Goal: Find contact information: Find contact information

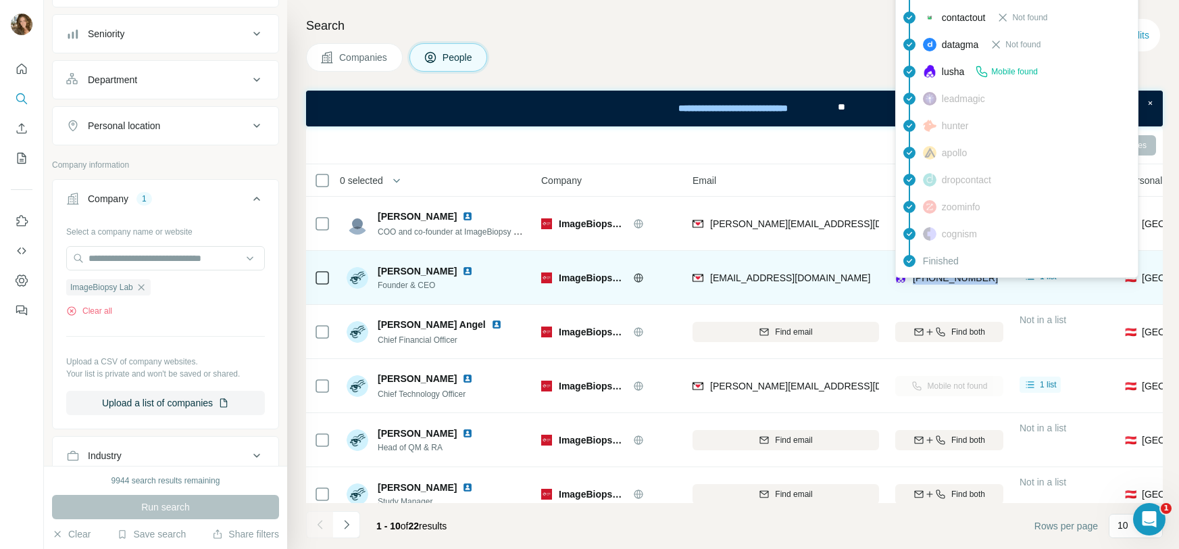
drag, startPoint x: 995, startPoint y: 280, endPoint x: 912, endPoint y: 279, distance: 83.1
click at [912, 279] on div "[PHONE_NUMBER]" at bounding box center [949, 277] width 108 height 37
copy span "[PHONE_NUMBER]"
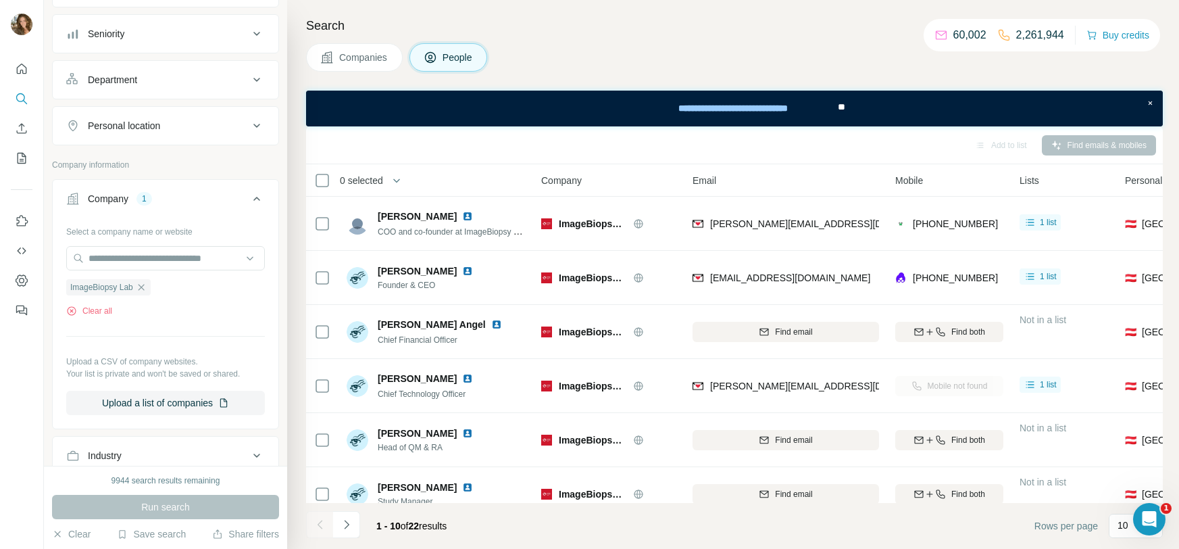
click at [1173, 362] on div "Search Companies People Add to list Find emails & mobiles 0 selected People Com…" at bounding box center [733, 274] width 892 height 549
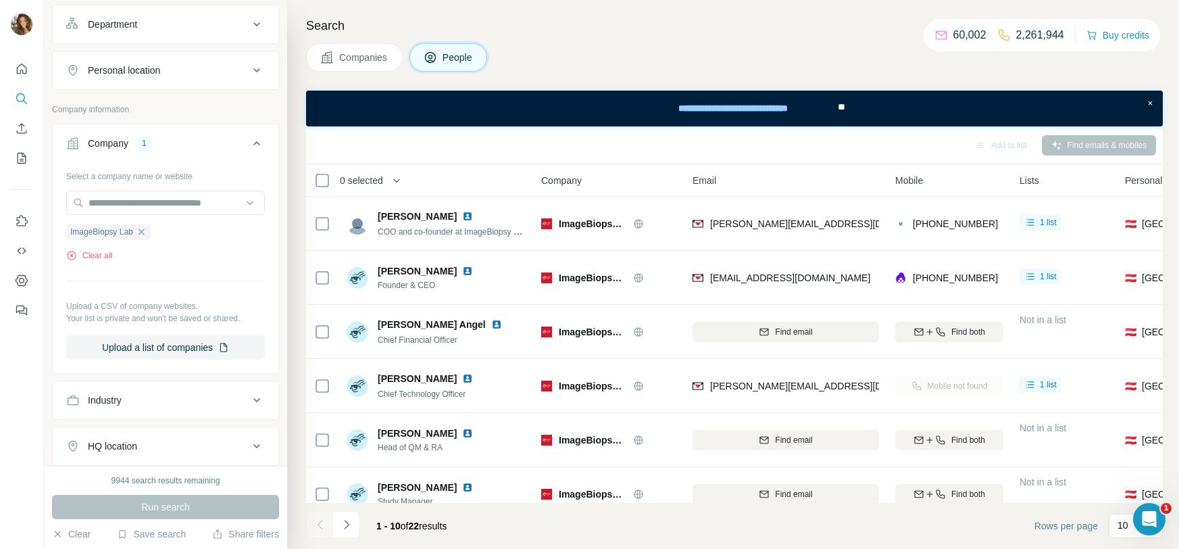
scroll to position [196, 0]
click at [141, 226] on icon "button" at bounding box center [141, 231] width 11 height 11
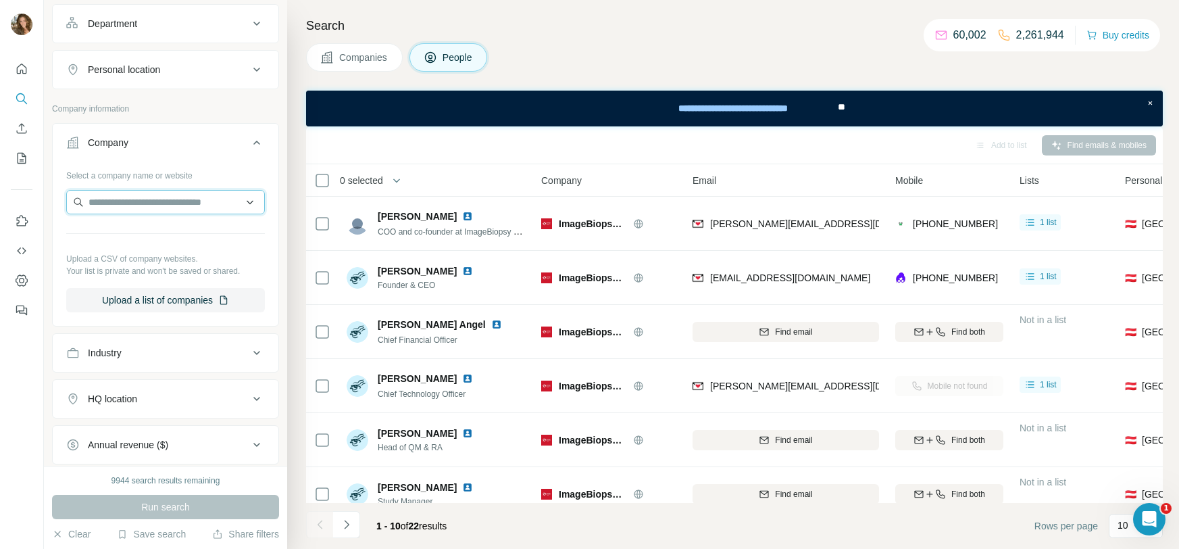
click at [149, 207] on input "text" at bounding box center [165, 202] width 199 height 24
paste input "**********"
type input "**********"
click at [189, 234] on p "Amporin Pharmaceuticals" at bounding box center [159, 231] width 108 height 14
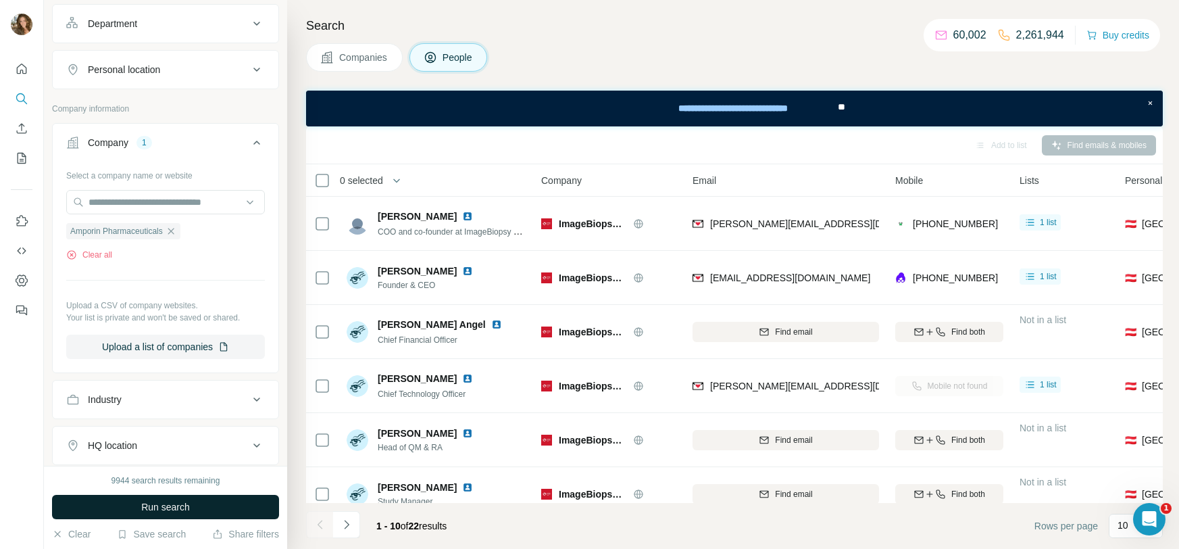
click at [173, 509] on span "Run search" at bounding box center [165, 507] width 49 height 14
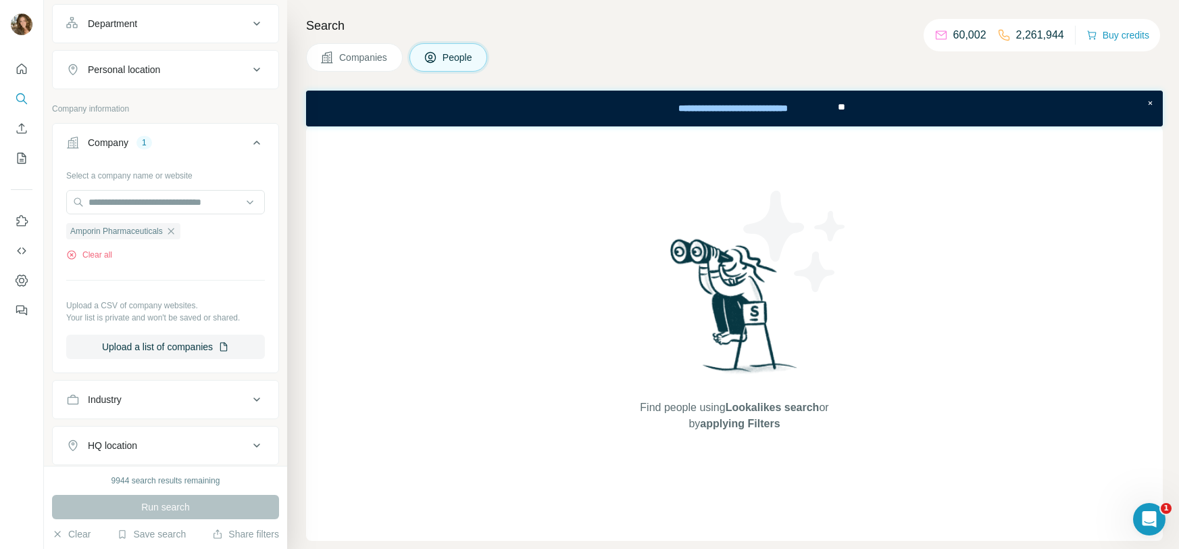
click at [376, 57] on span "Companies" at bounding box center [363, 58] width 49 height 14
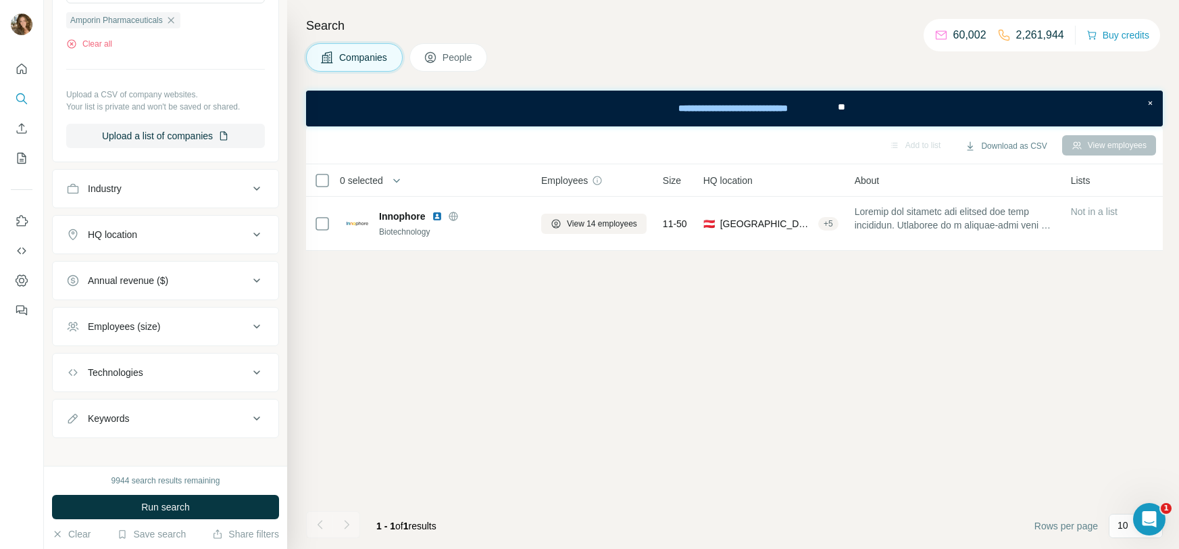
click at [459, 54] on span "People" at bounding box center [458, 58] width 31 height 14
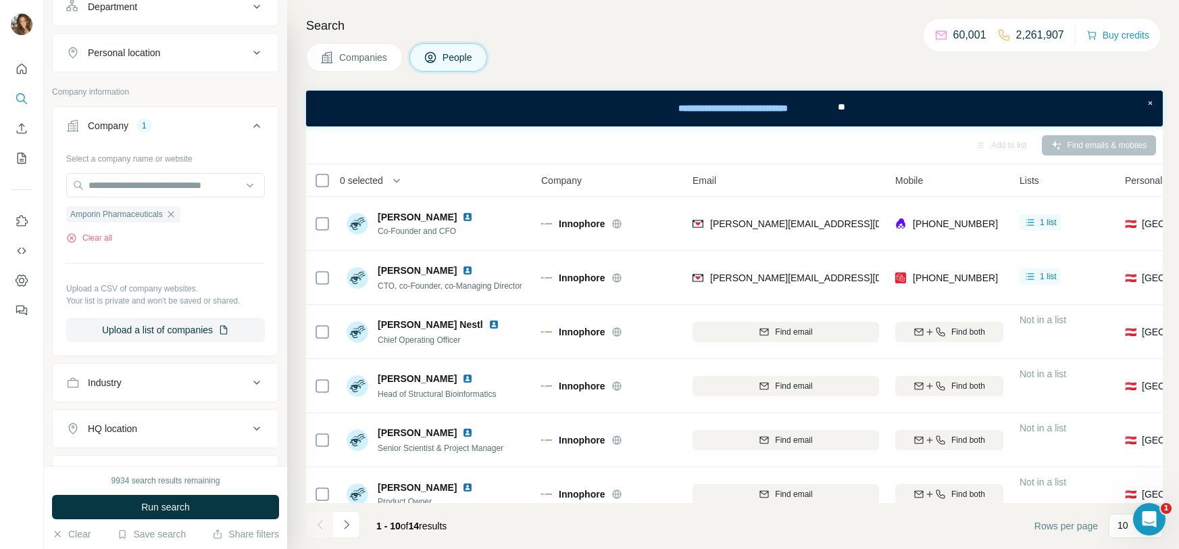
scroll to position [195, 0]
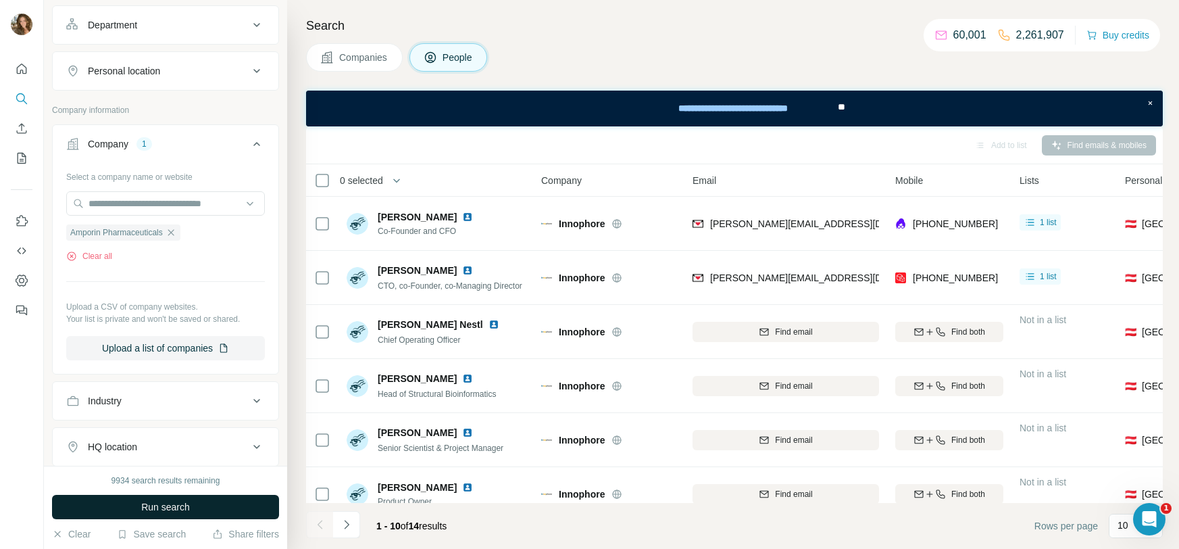
click at [143, 505] on span "Run search" at bounding box center [165, 507] width 49 height 14
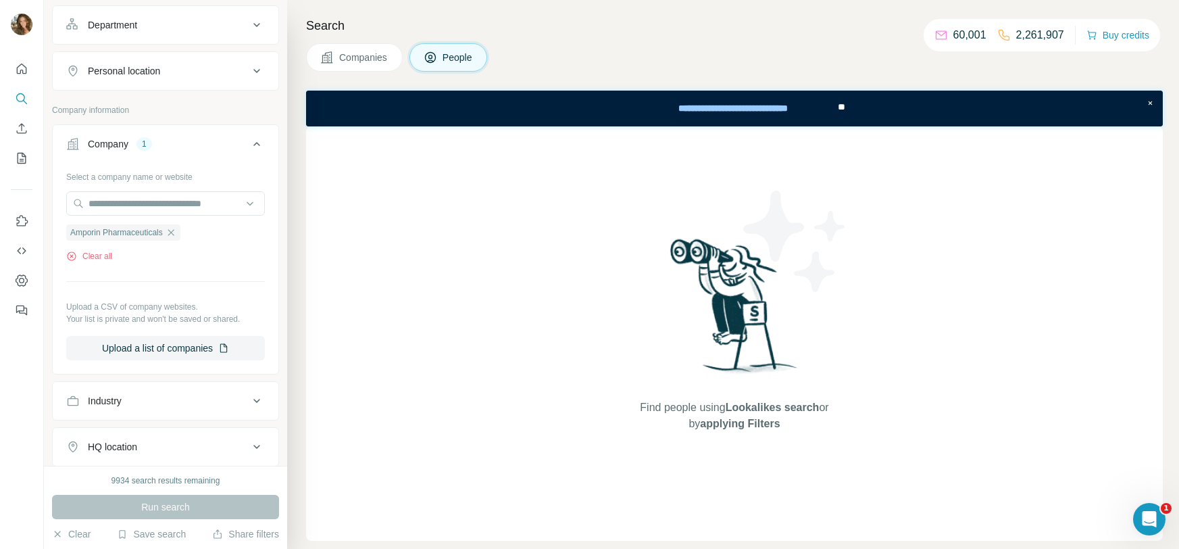
click at [344, 64] on span "Companies" at bounding box center [363, 58] width 49 height 14
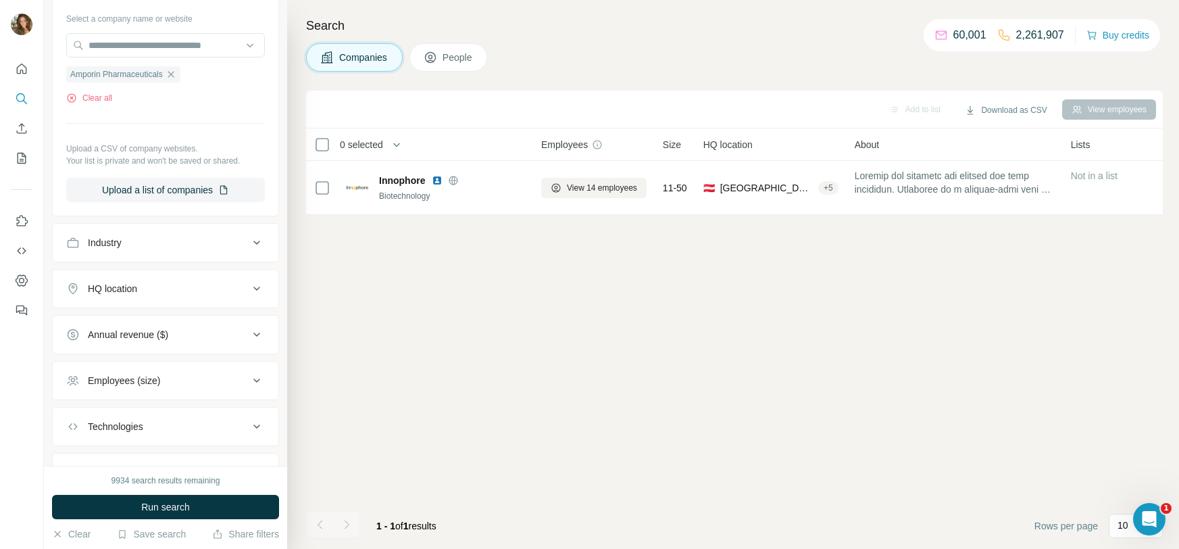
scroll to position [129, 0]
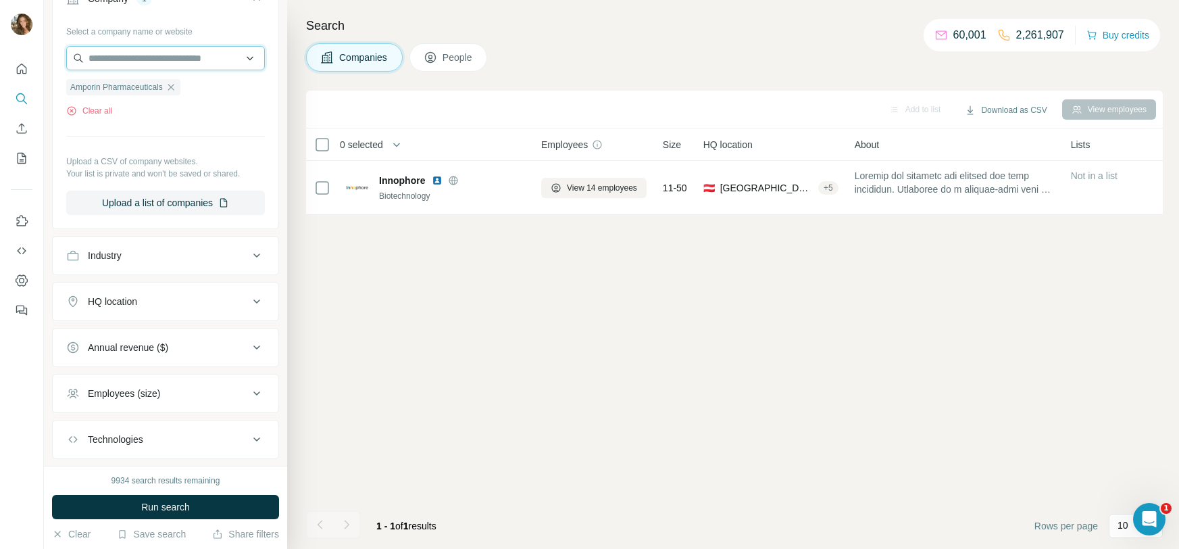
click at [154, 60] on input "text" at bounding box center [165, 58] width 199 height 24
type input "*"
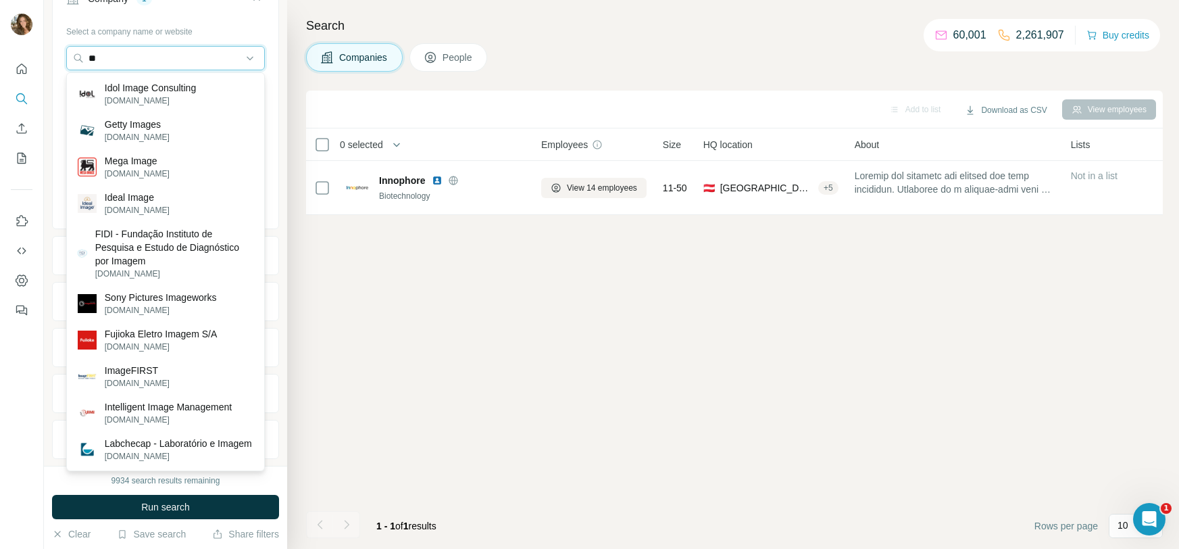
type input "*"
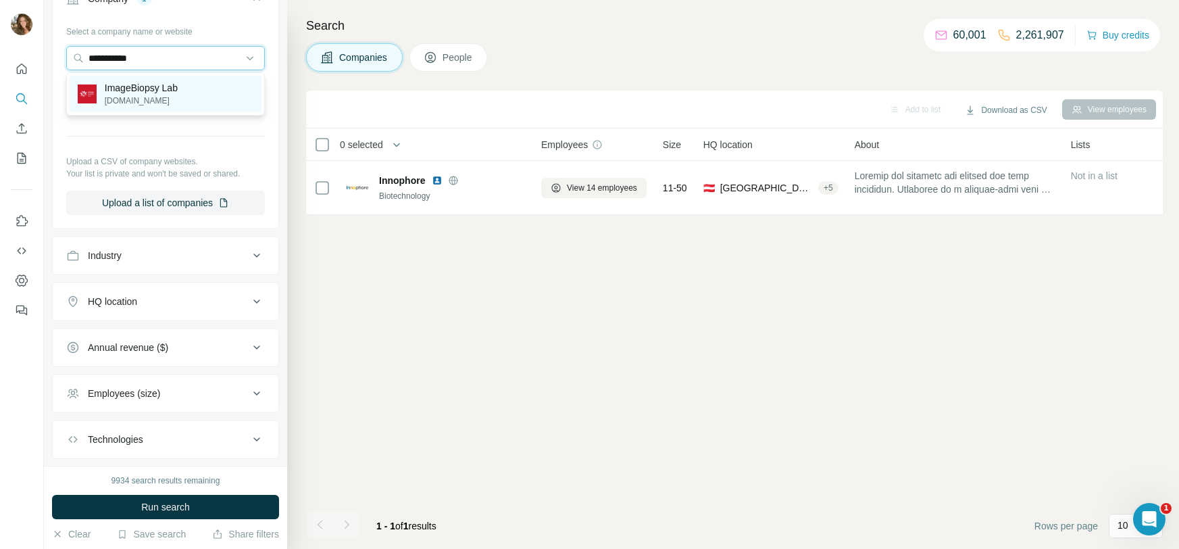
type input "**********"
drag, startPoint x: 197, startPoint y: 87, endPoint x: 554, endPoint y: 143, distance: 361.8
click at [195, 86] on div "ImageBiopsy Lab [DOMAIN_NAME]" at bounding box center [166, 94] width 192 height 36
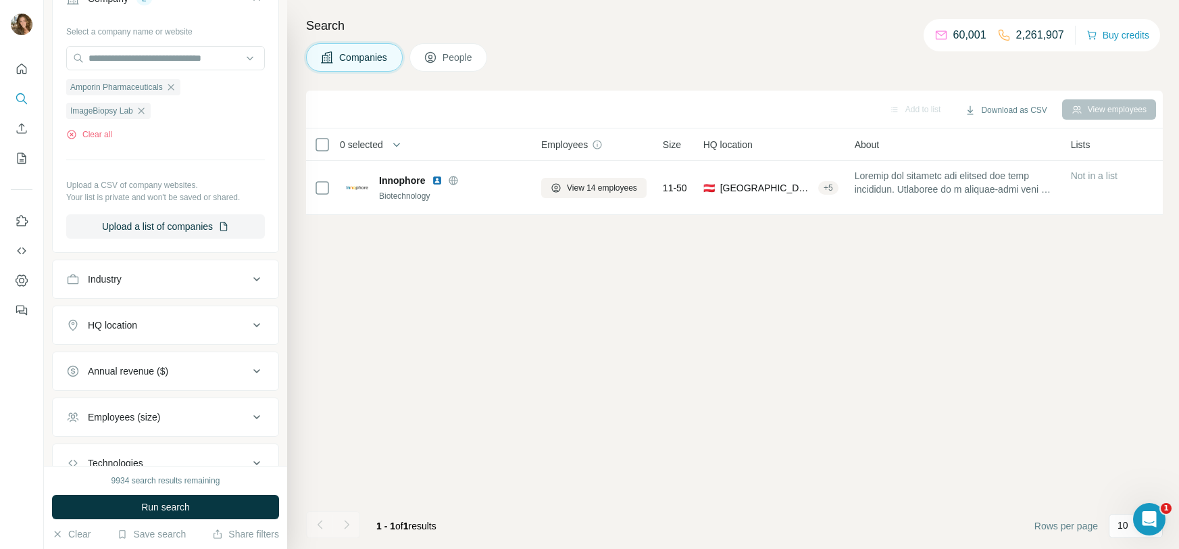
click at [172, 85] on icon "button" at bounding box center [171, 87] width 11 height 11
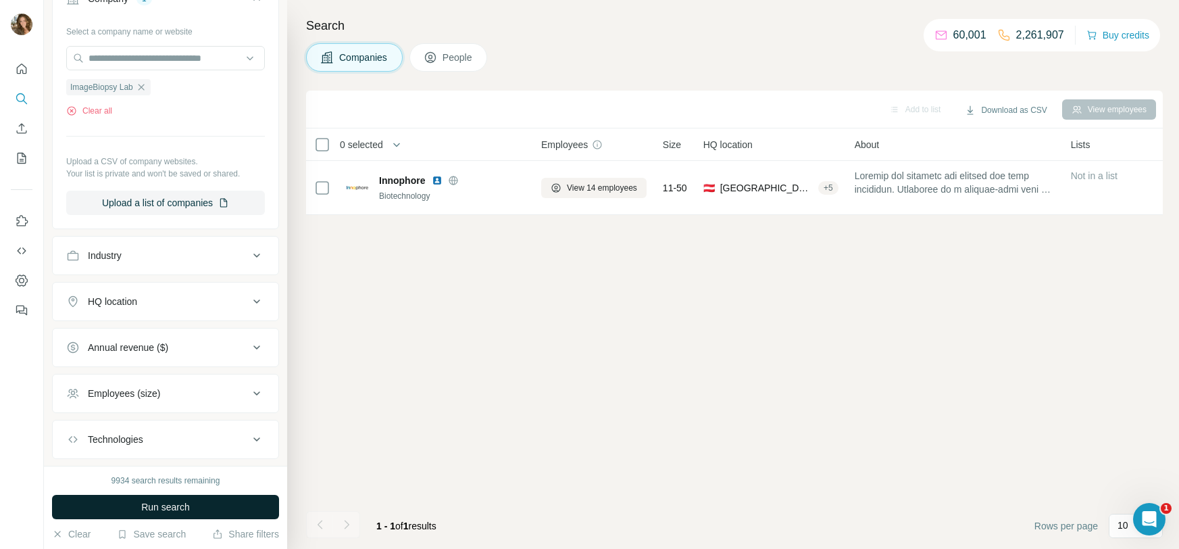
click at [202, 511] on button "Run search" at bounding box center [165, 507] width 227 height 24
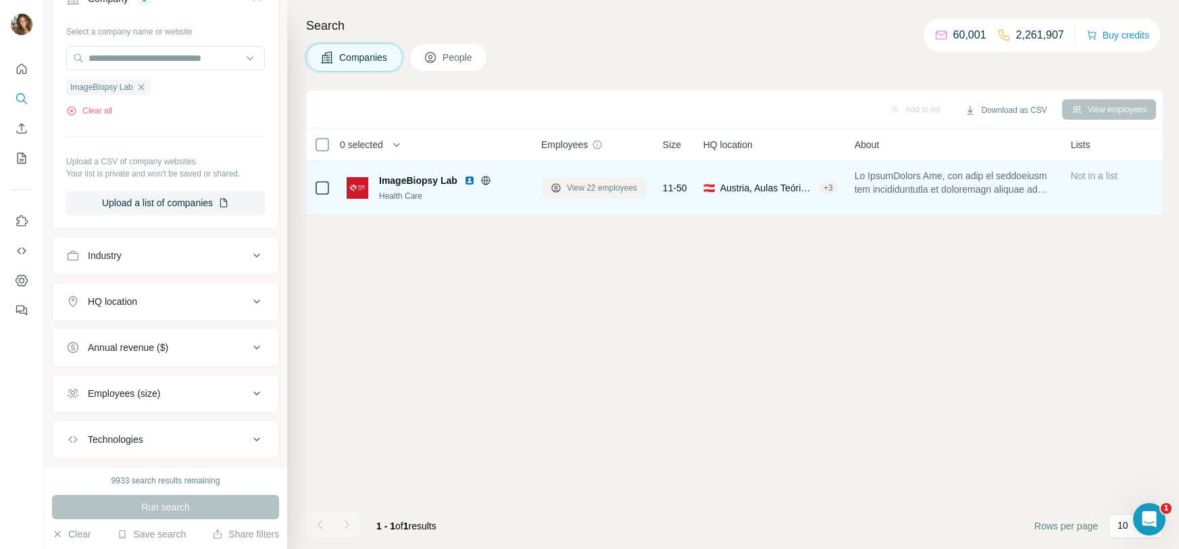
click at [604, 191] on span "View 22 employees" at bounding box center [602, 188] width 70 height 12
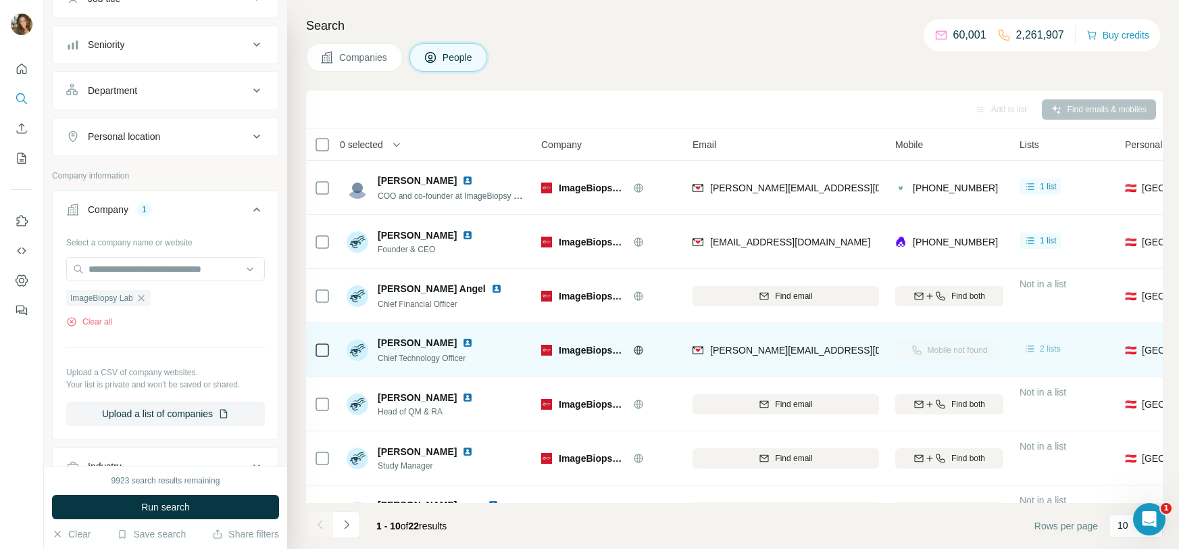
click at [1049, 352] on span "2 lists" at bounding box center [1050, 349] width 21 height 12
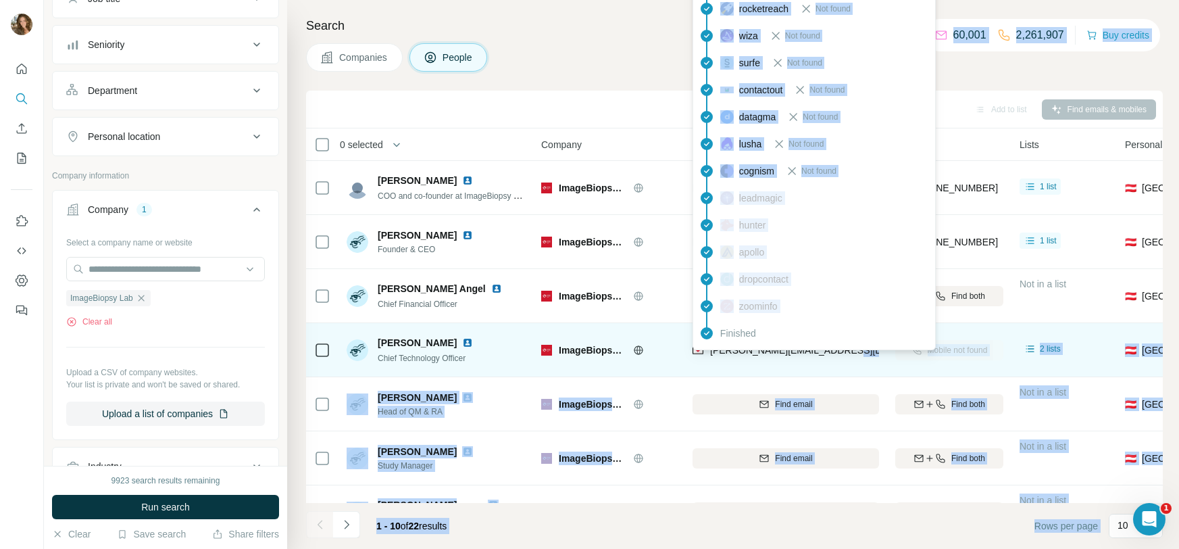
drag, startPoint x: 861, startPoint y: 349, endPoint x: 749, endPoint y: 352, distance: 112.9
click at [718, 350] on div "[PERSON_NAME][EMAIL_ADDRESS][DOMAIN_NAME]" at bounding box center [785, 349] width 186 height 37
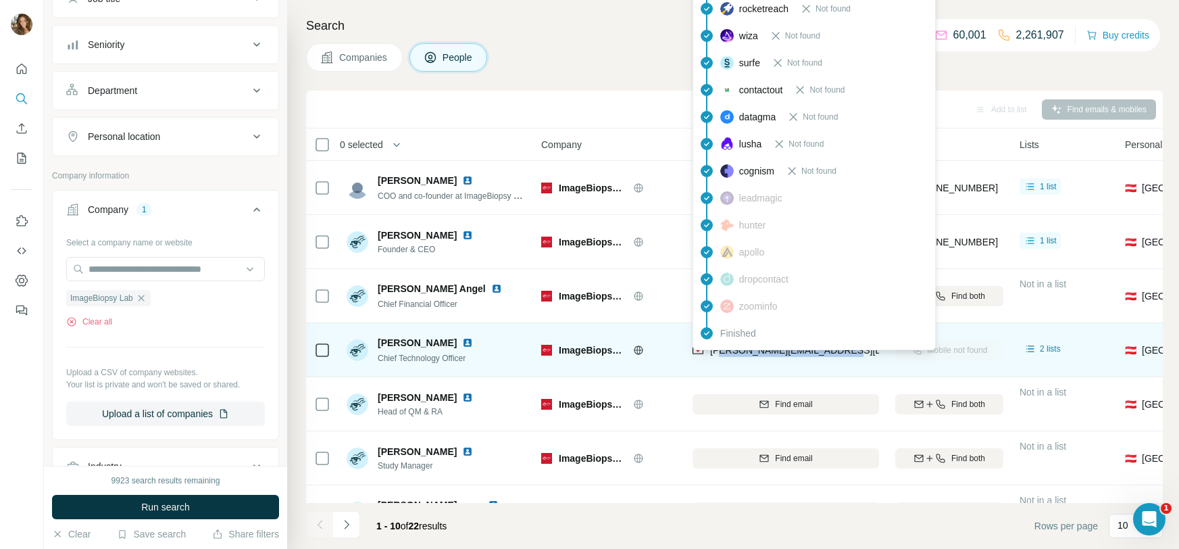
click at [779, 357] on div "[PERSON_NAME][EMAIL_ADDRESS][DOMAIN_NAME]" at bounding box center [814, 351] width 245 height 16
click at [754, 353] on span "[PERSON_NAME][EMAIL_ADDRESS][DOMAIN_NAME]" at bounding box center [829, 350] width 238 height 11
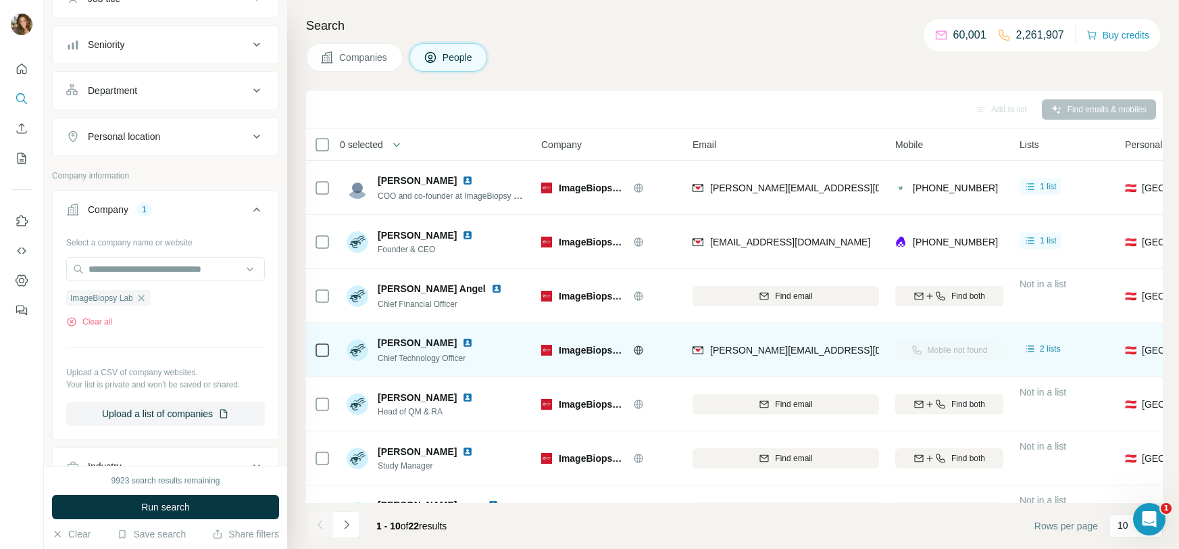
click at [740, 363] on div "[PERSON_NAME][EMAIL_ADDRESS][DOMAIN_NAME]" at bounding box center [785, 349] width 186 height 37
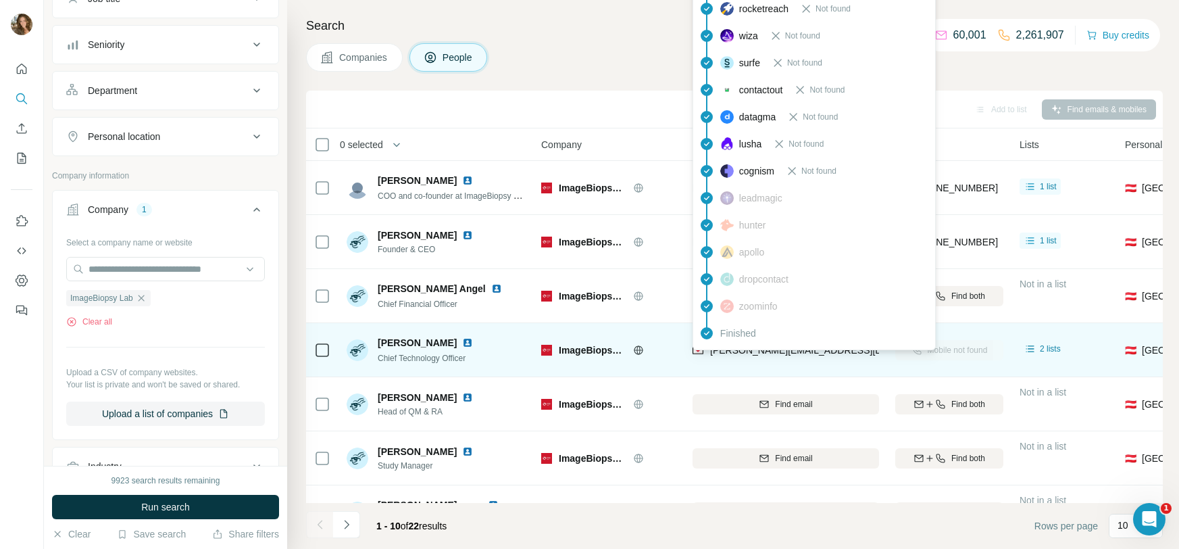
click at [710, 357] on div "[PERSON_NAME][EMAIL_ADDRESS][DOMAIN_NAME]" at bounding box center [814, 351] width 245 height 16
drag, startPoint x: 709, startPoint y: 350, endPoint x: 844, endPoint y: 358, distance: 134.7
click at [844, 358] on div "[PERSON_NAME][EMAIL_ADDRESS][DOMAIN_NAME]" at bounding box center [785, 349] width 186 height 37
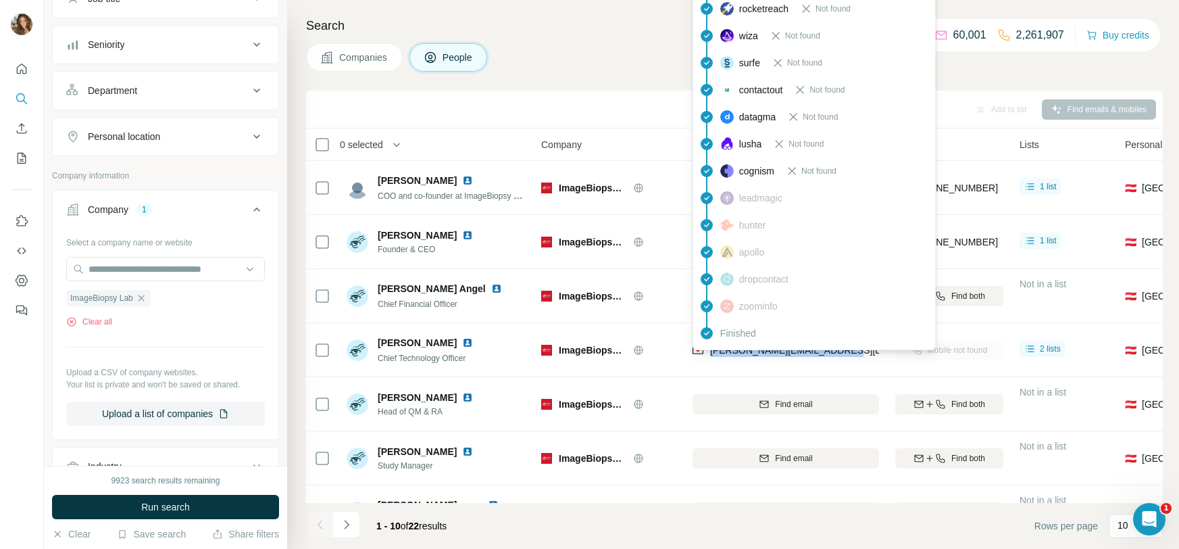
copy span "[PERSON_NAME][EMAIL_ADDRESS][DOMAIN_NAME]"
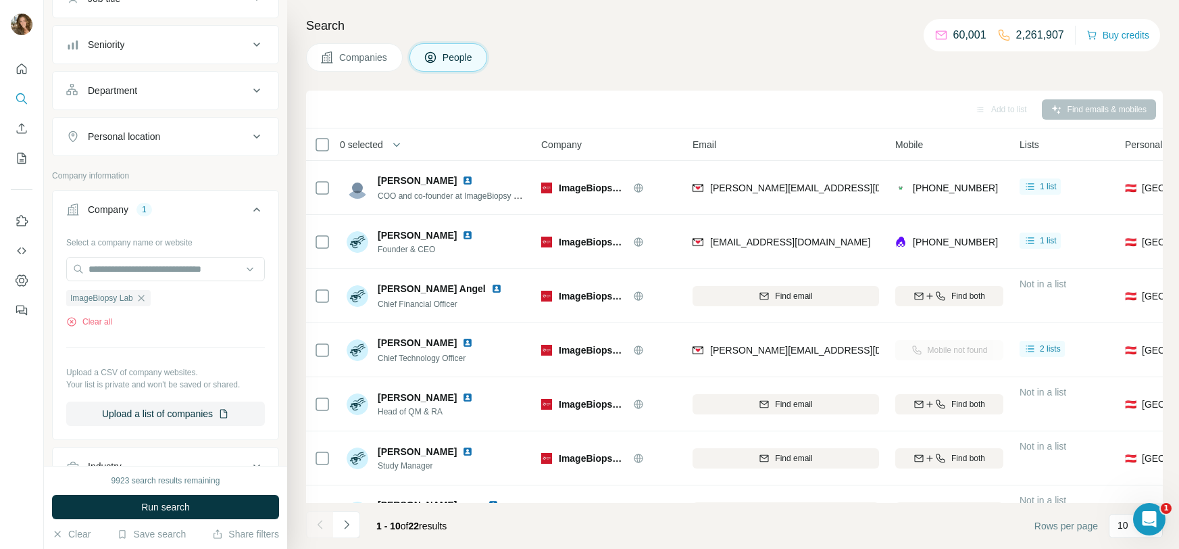
click at [579, 60] on div "Companies People" at bounding box center [734, 57] width 857 height 28
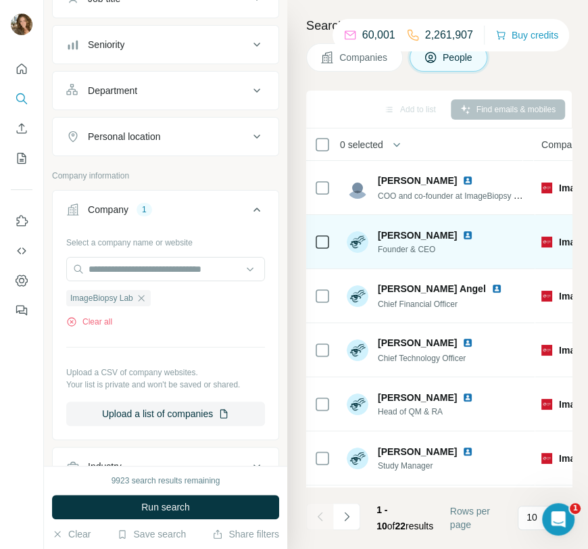
drag, startPoint x: 444, startPoint y: 231, endPoint x: 368, endPoint y: 238, distance: 76.7
click at [368, 238] on div "[PERSON_NAME] Founder & CEO" at bounding box center [413, 241] width 132 height 27
copy div "[PERSON_NAME]"
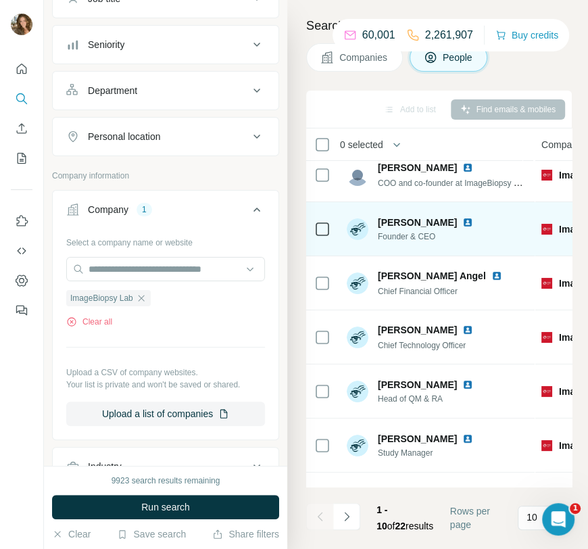
scroll to position [13, 0]
